Goal: Task Accomplishment & Management: Manage account settings

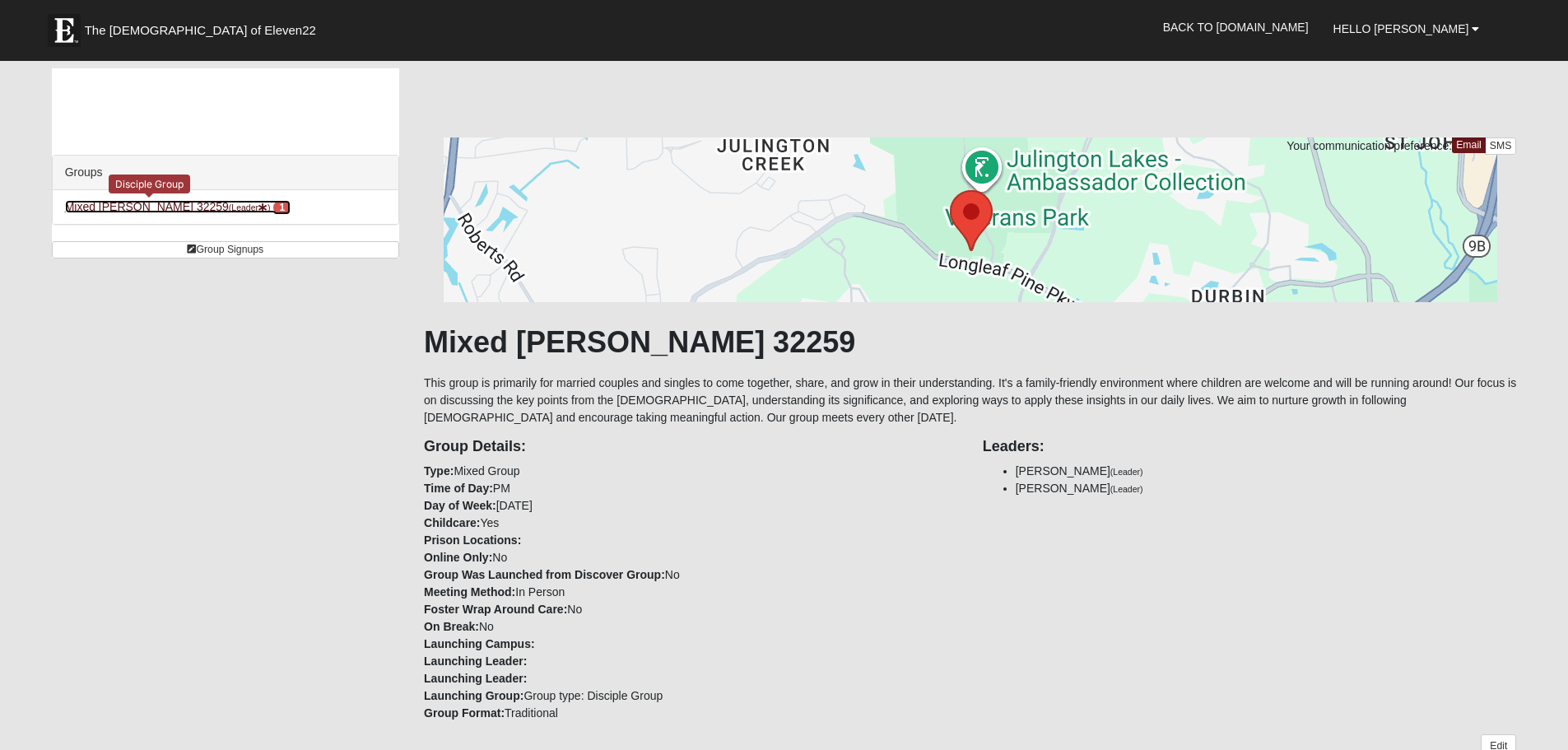
click at [122, 203] on link "Mixed Clark 32259 (Leader ) 1" at bounding box center [177, 206] width 225 height 13
click at [101, 210] on link "Mixed [PERSON_NAME] 32259 (Leader ) 1" at bounding box center [177, 206] width 225 height 13
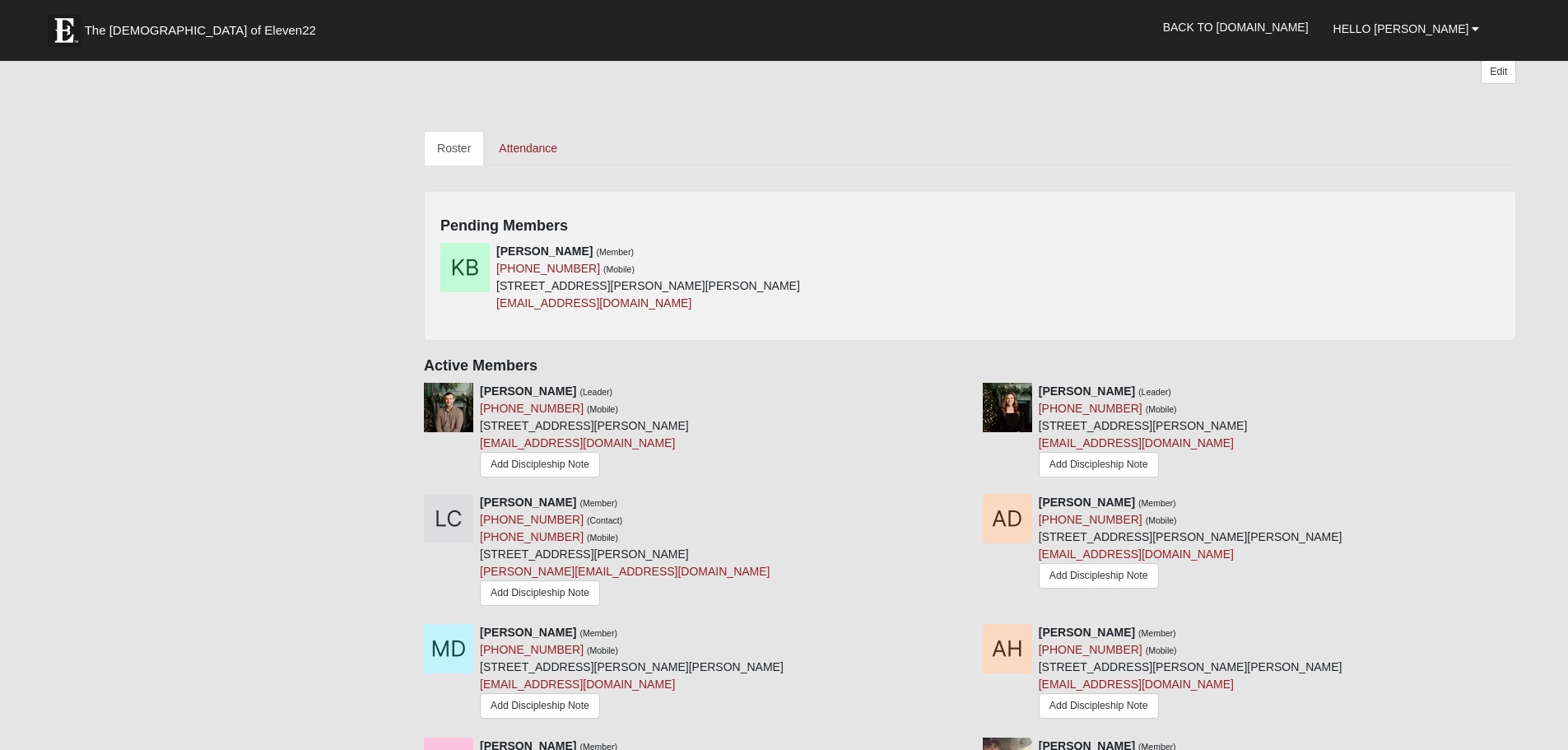
scroll to position [680, 0]
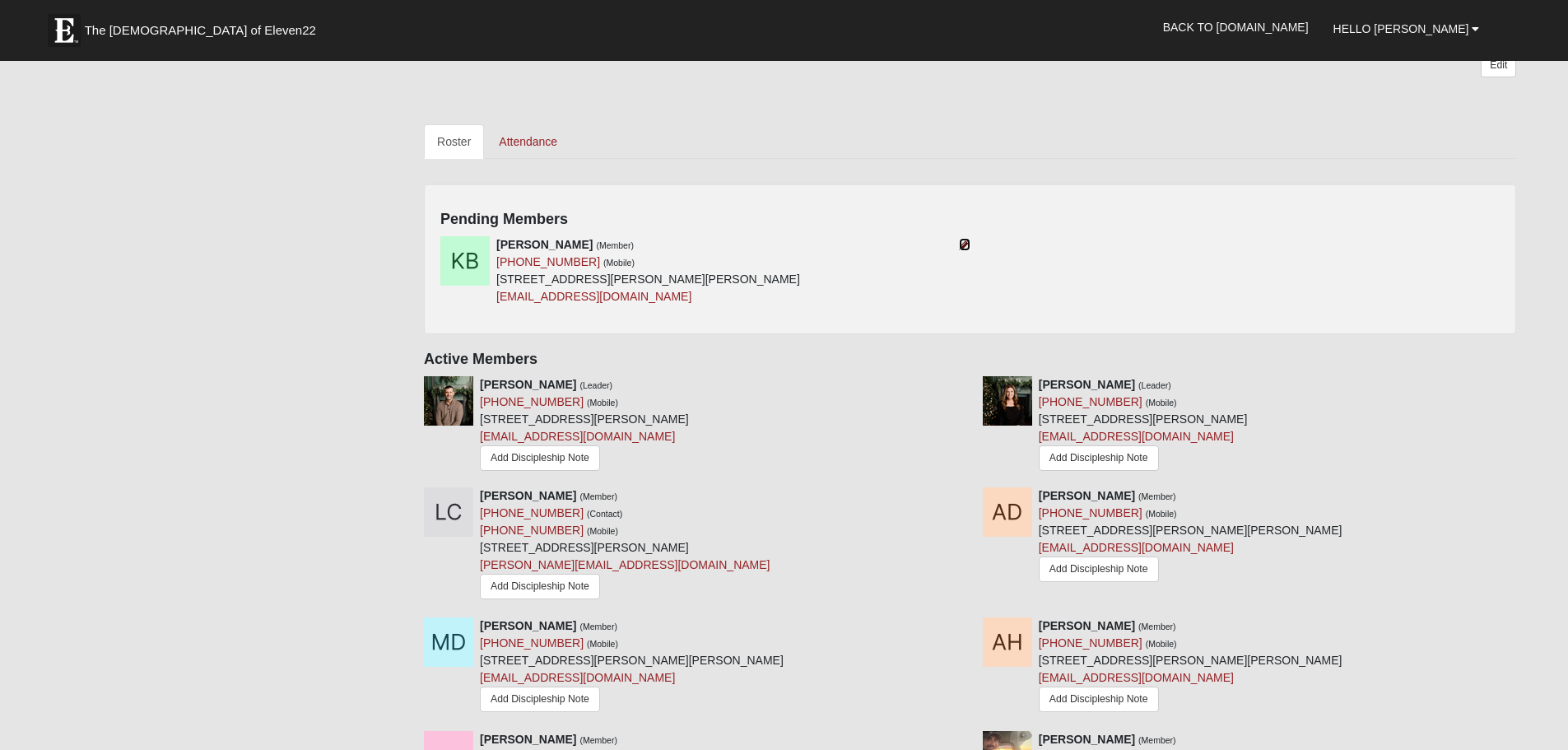
click at [964, 243] on icon at bounding box center [965, 245] width 12 height 12
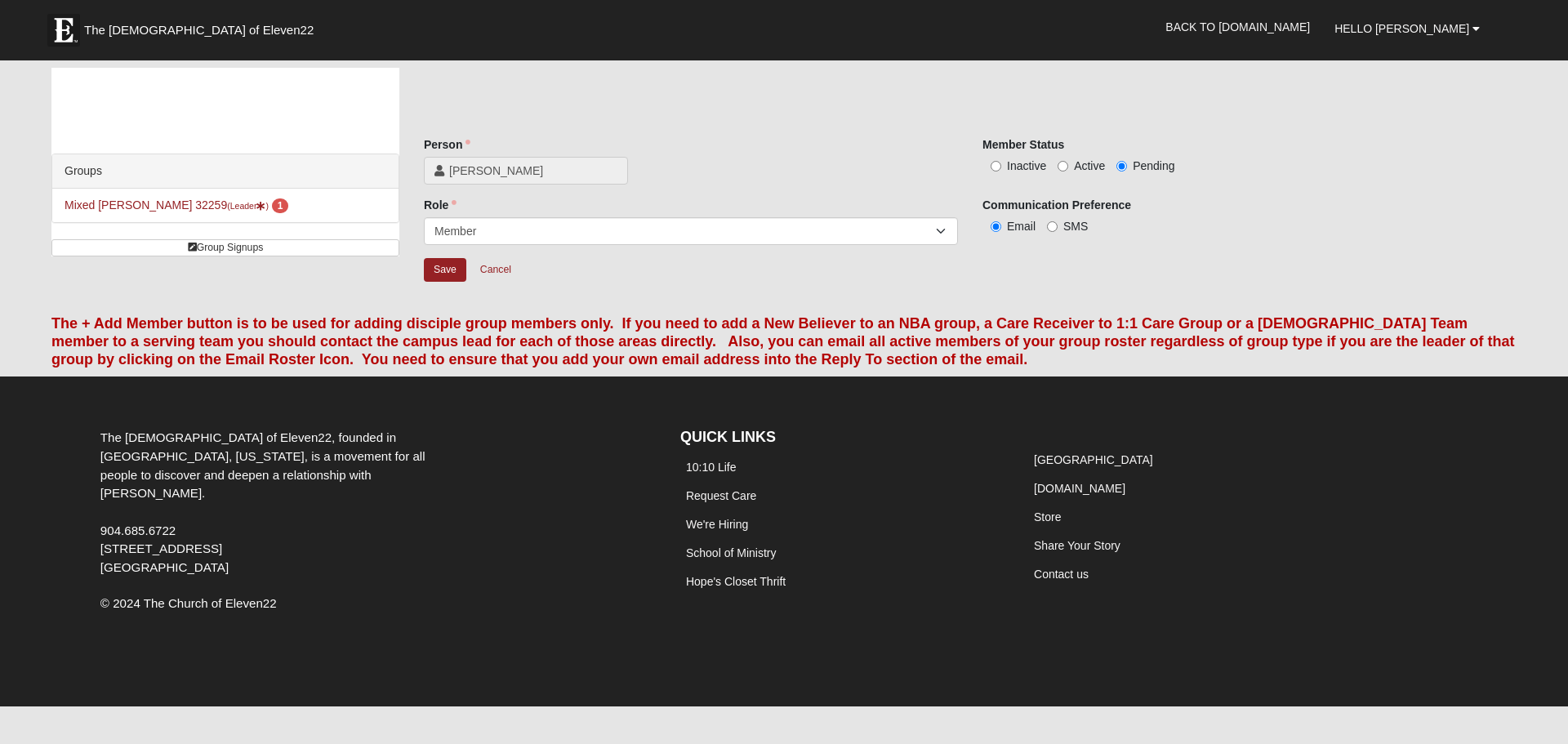
click at [1060, 160] on label "Active" at bounding box center [1081, 165] width 47 height 16
click at [1060, 161] on input "Active" at bounding box center [1062, 166] width 11 height 11
radio input "true"
click at [444, 271] on input "Save" at bounding box center [445, 270] width 42 height 24
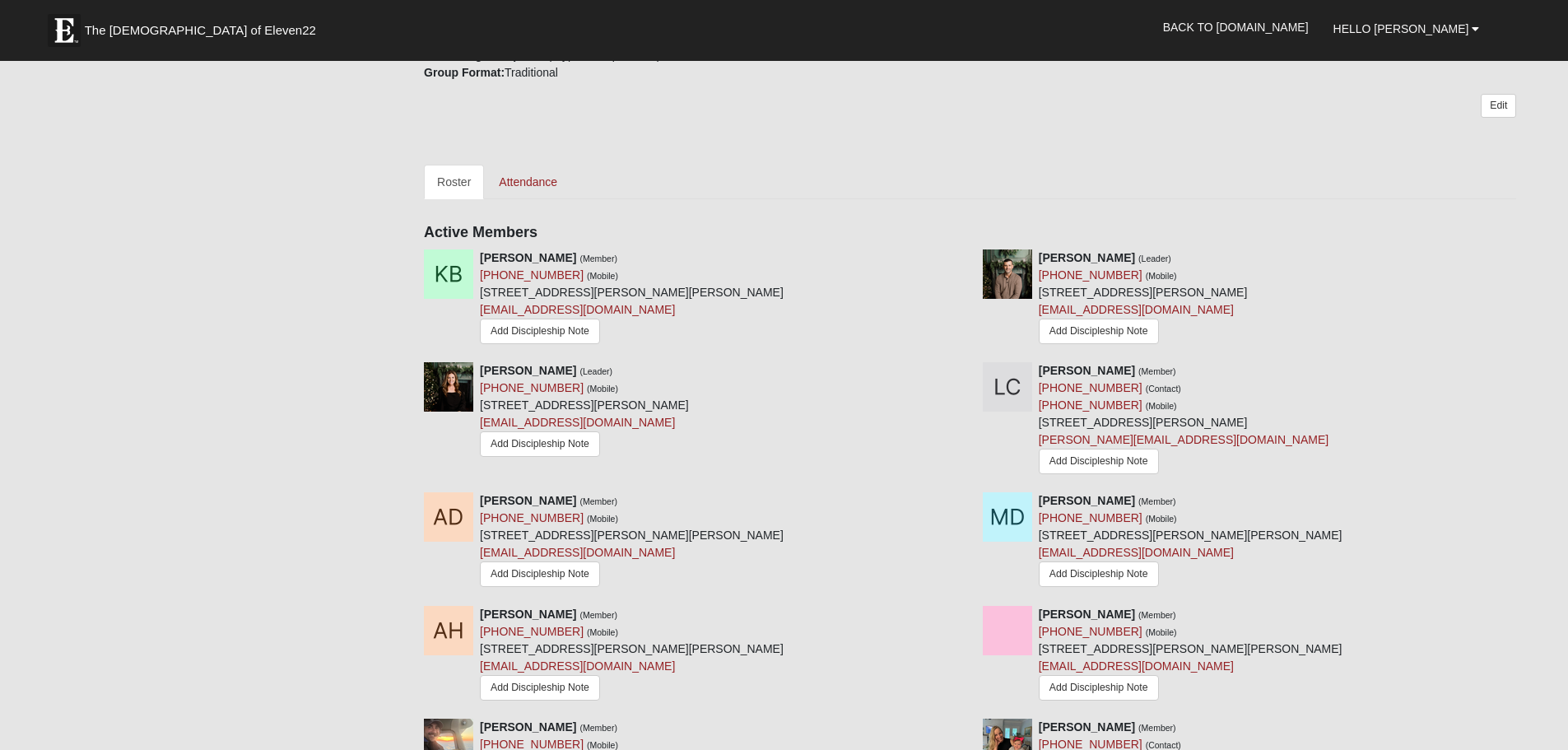
scroll to position [650, 0]
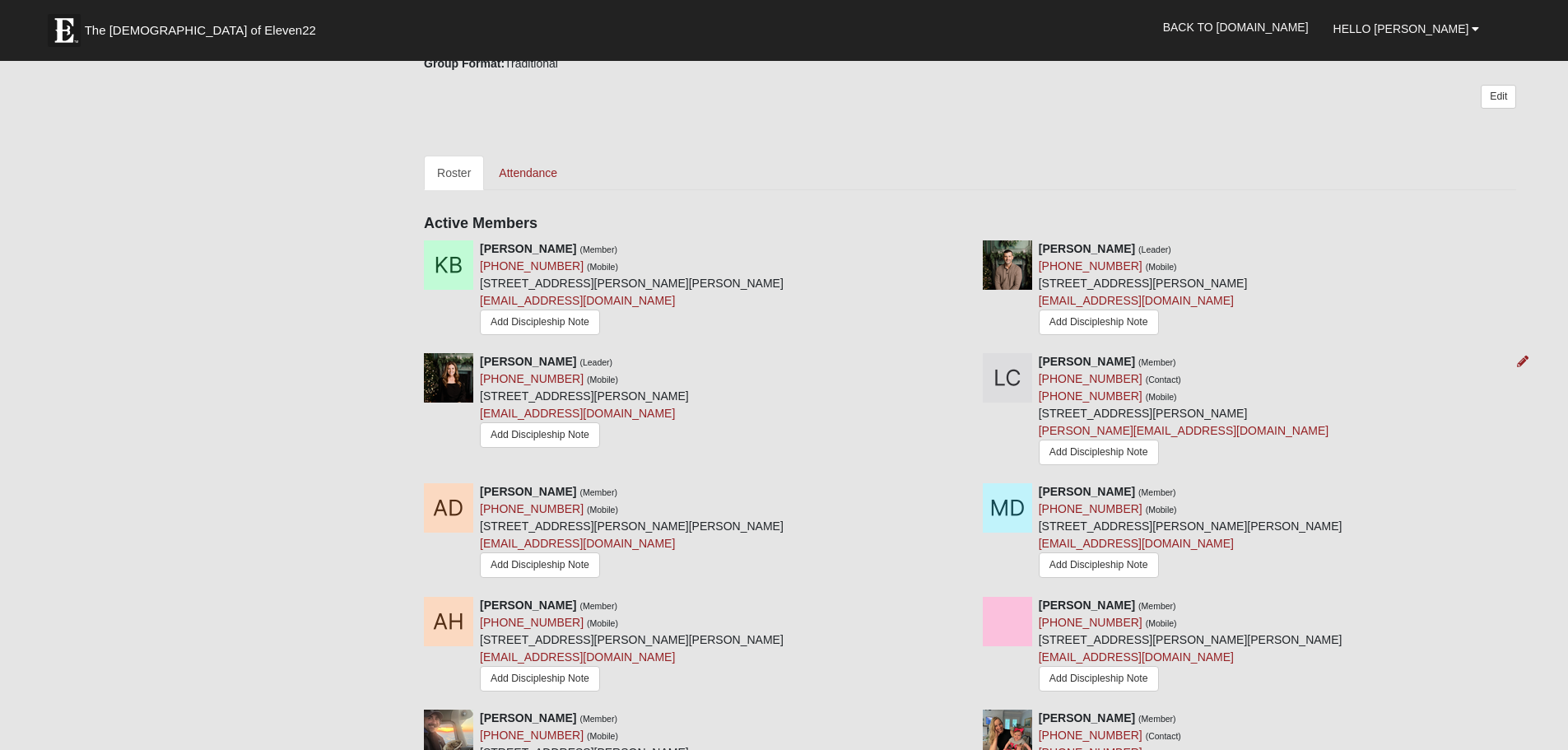
click at [1516, 365] on div at bounding box center [1519, 361] width 18 height 17
click at [1520, 362] on icon at bounding box center [1523, 361] width 12 height 12
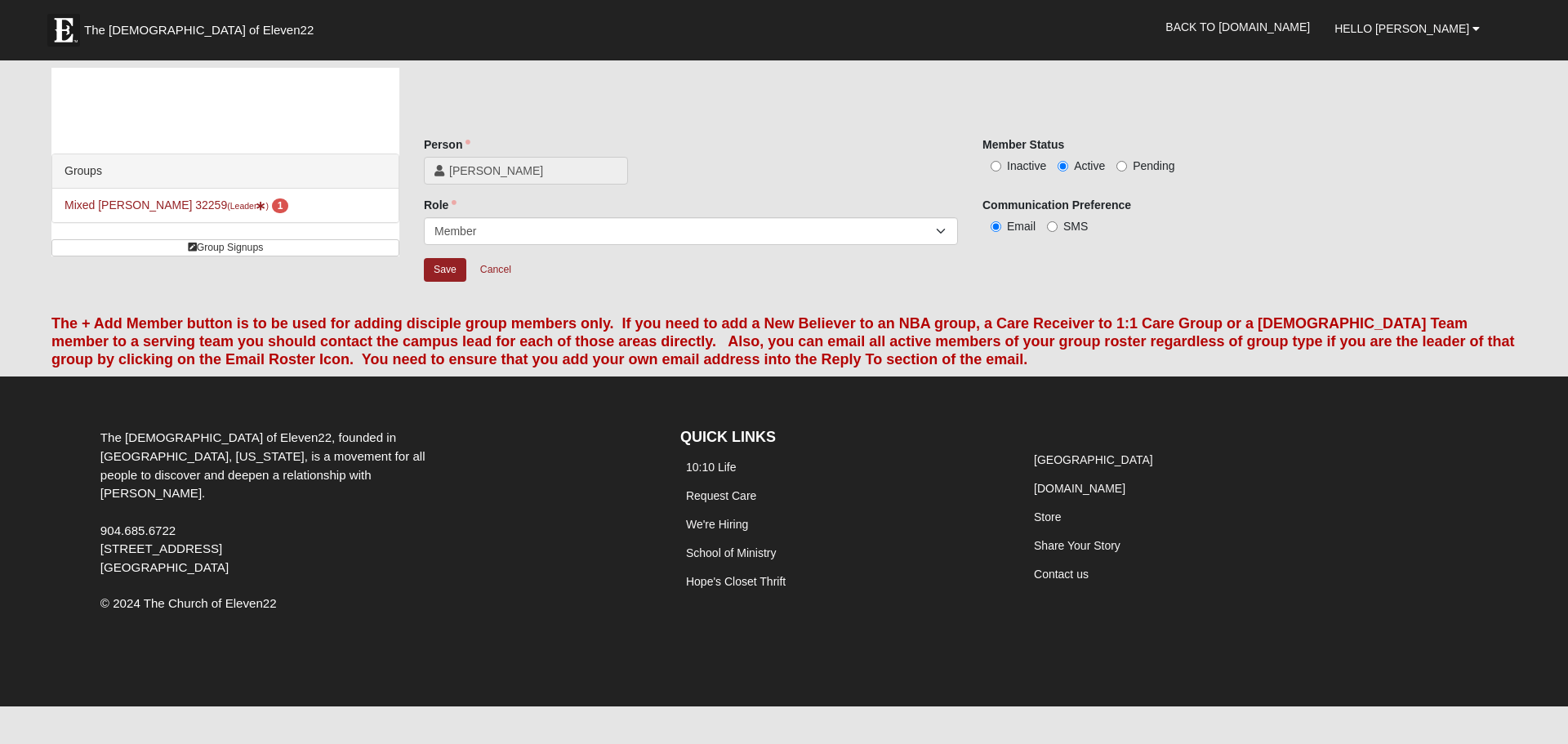
click at [989, 165] on label "Inactive" at bounding box center [1014, 165] width 63 height 16
click at [991, 165] on input "Inactive" at bounding box center [996, 166] width 11 height 11
radio input "true"
click at [441, 265] on input "Save" at bounding box center [445, 270] width 42 height 24
